Goal: Find specific page/section: Find specific page/section

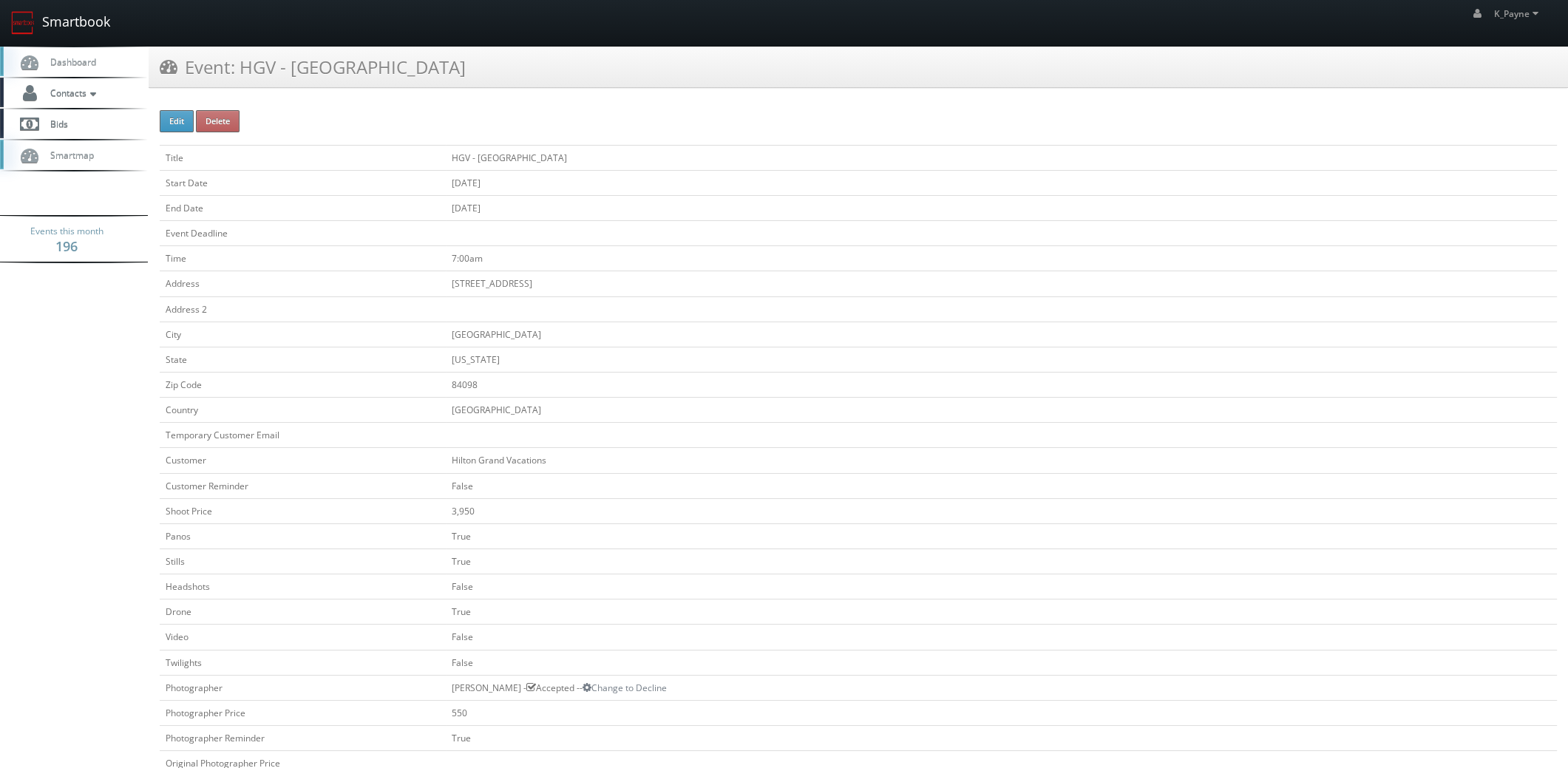
click at [66, 23] on link "Smartbook" at bounding box center [60, 23] width 121 height 46
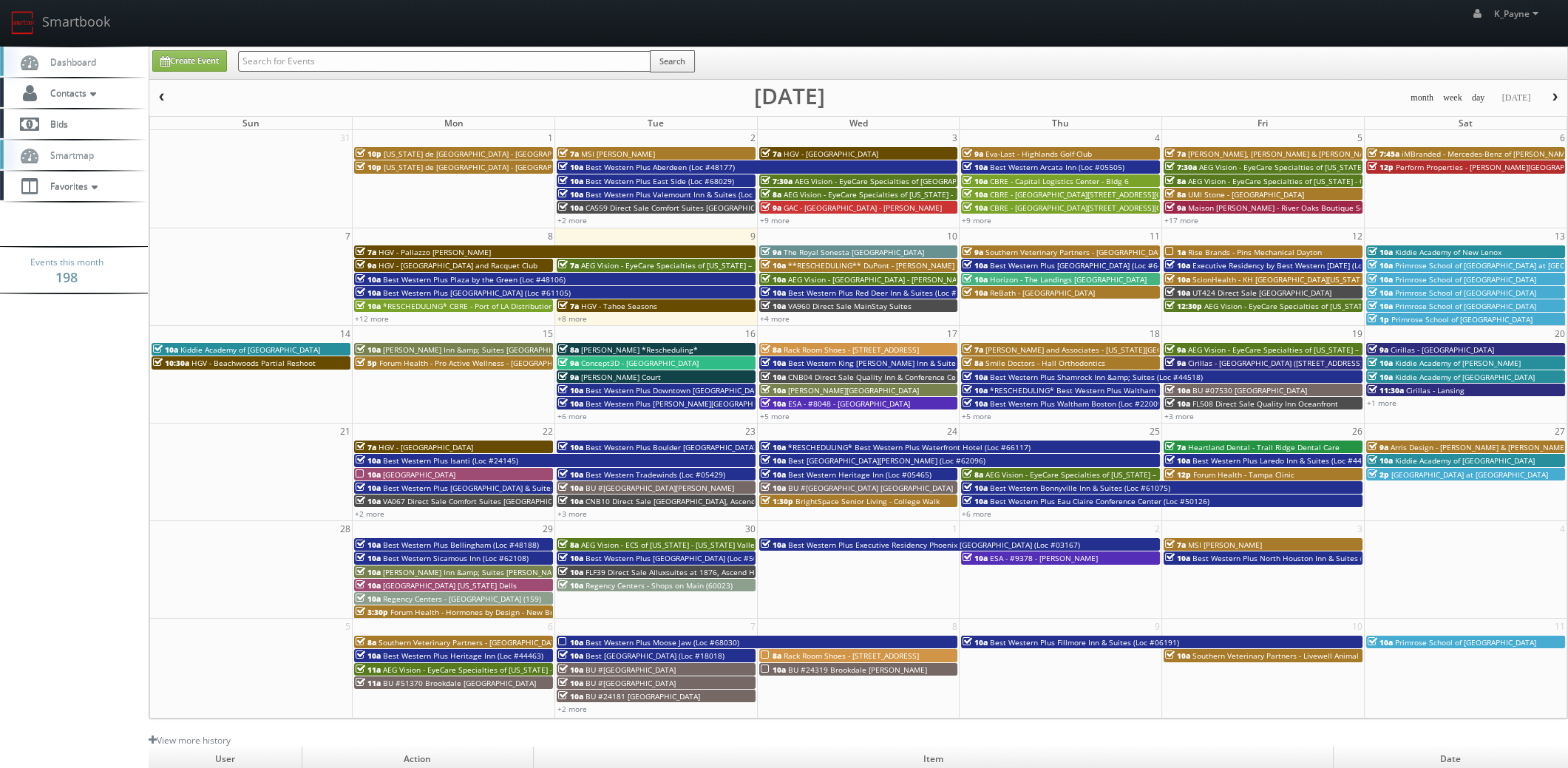
click at [399, 63] on input "text" at bounding box center [444, 61] width 413 height 20
type input "or337"
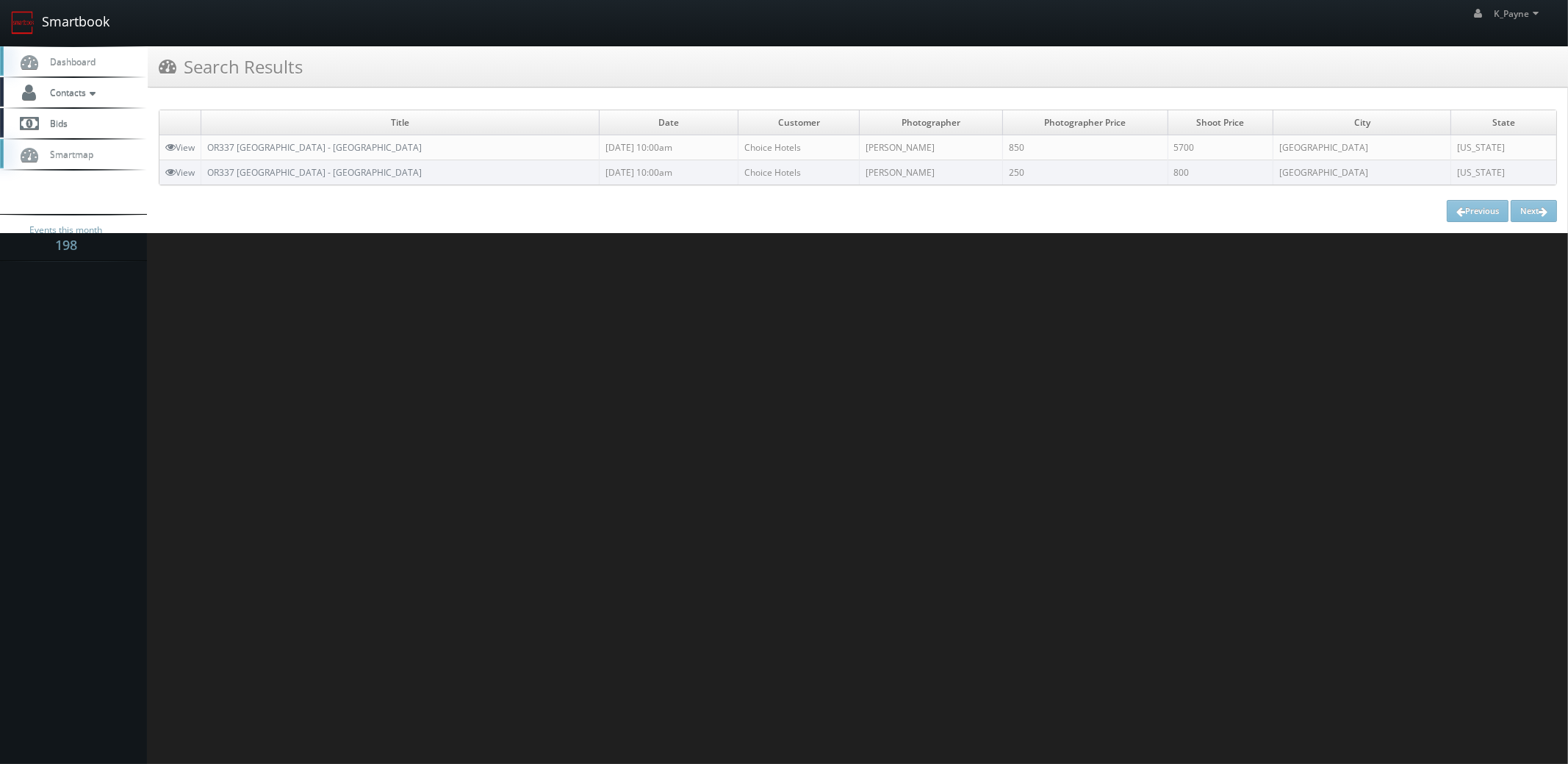
click at [89, 25] on link "Smartbook" at bounding box center [60, 23] width 121 height 46
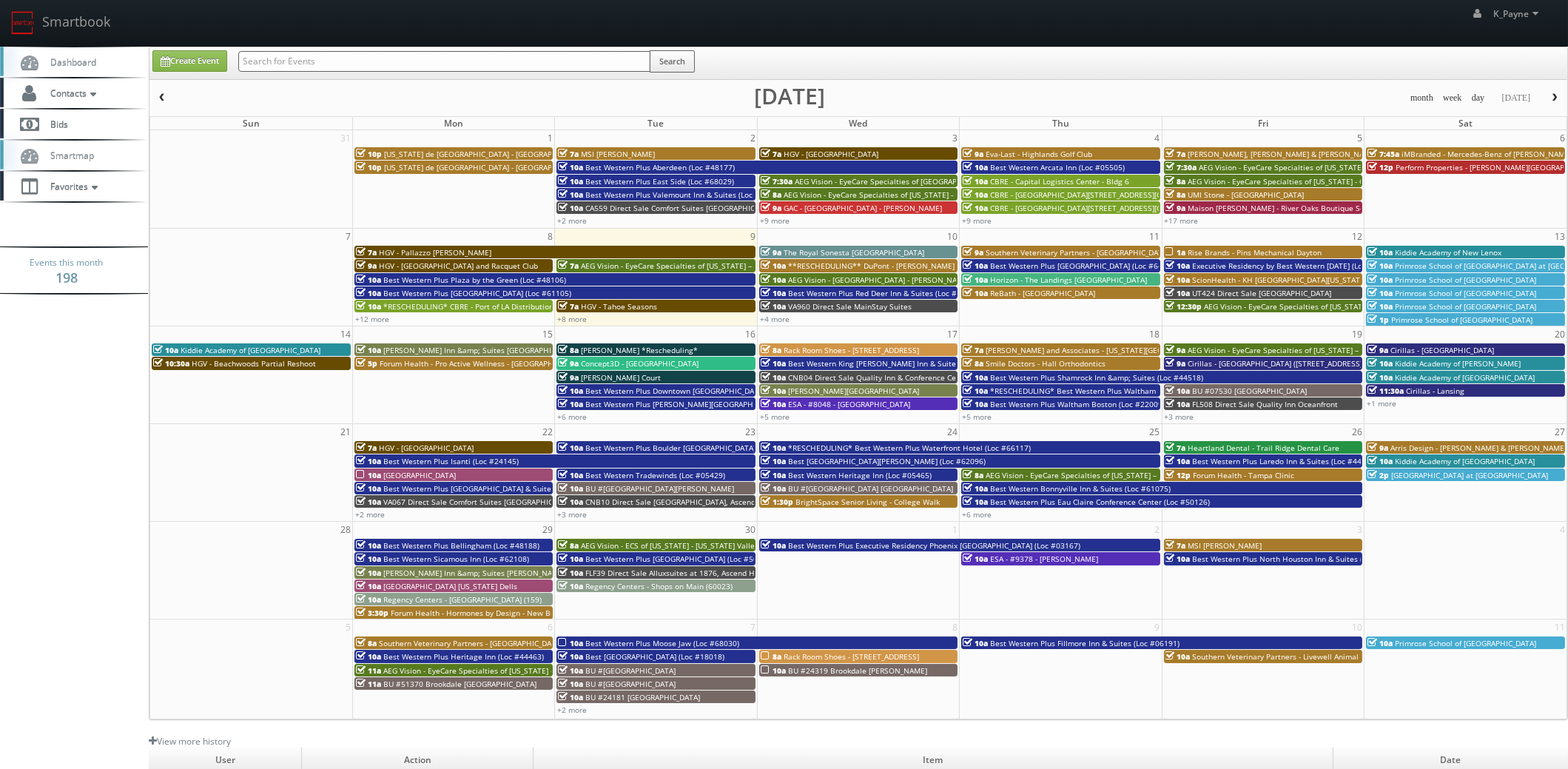
click at [323, 65] on input "text" at bounding box center [444, 61] width 412 height 20
type input "lambert"
